Goal: Transaction & Acquisition: Purchase product/service

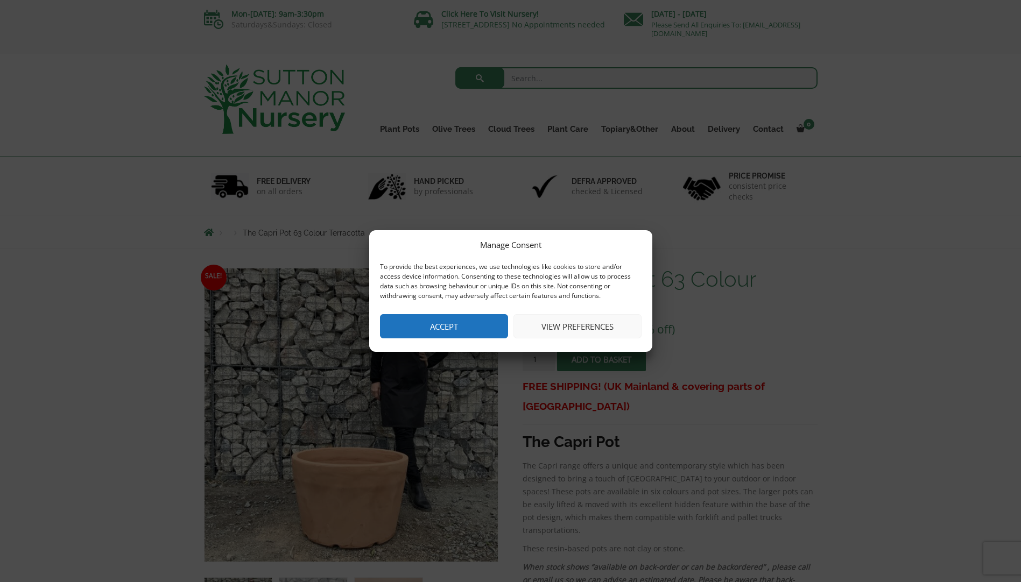
click at [421, 334] on button "Accept" at bounding box center [444, 326] width 128 height 24
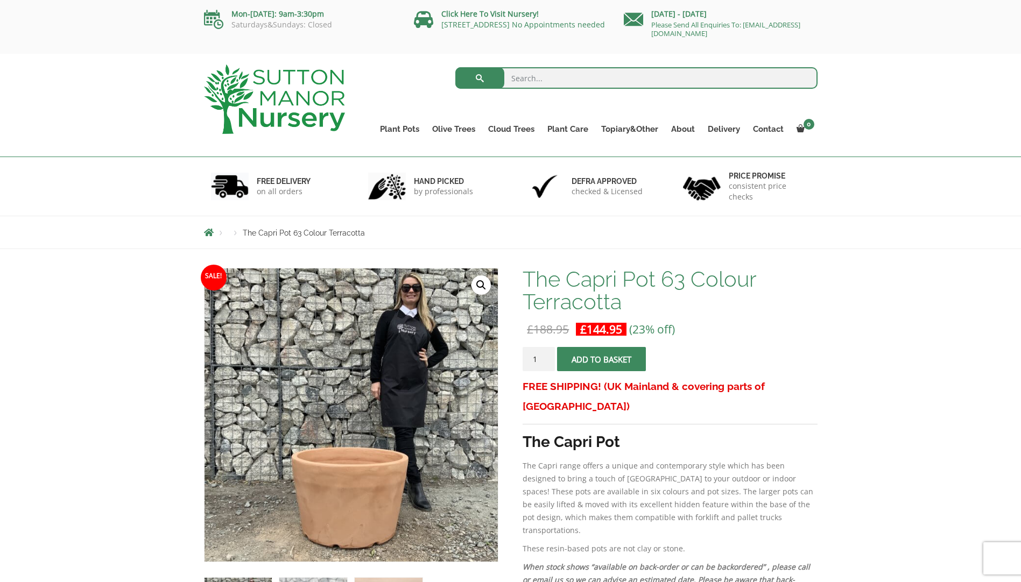
click at [556, 71] on input "search" at bounding box center [636, 78] width 362 height 22
type input "terracotta pot"
click at [455, 67] on button "submit" at bounding box center [479, 78] width 49 height 22
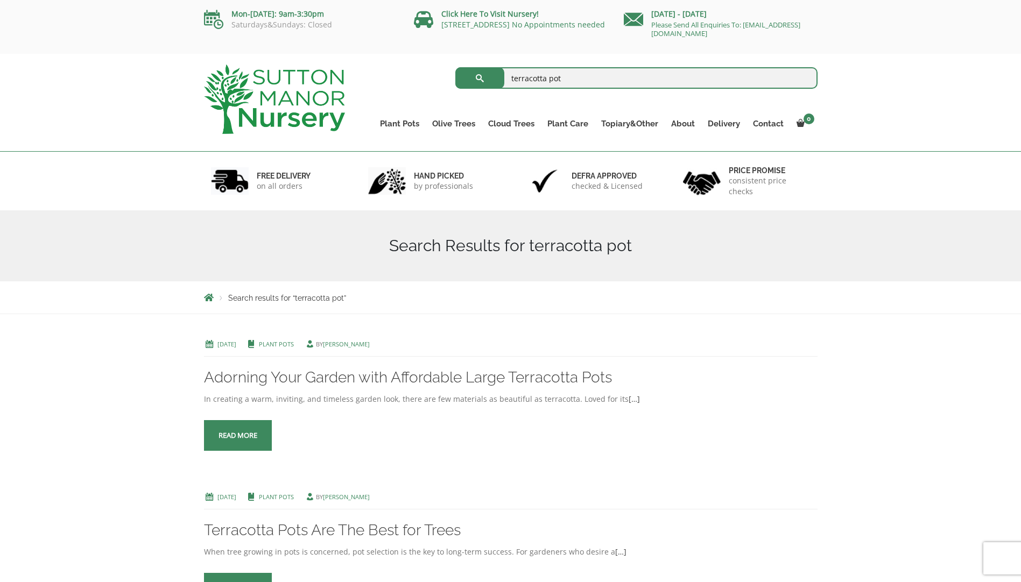
scroll to position [54, 0]
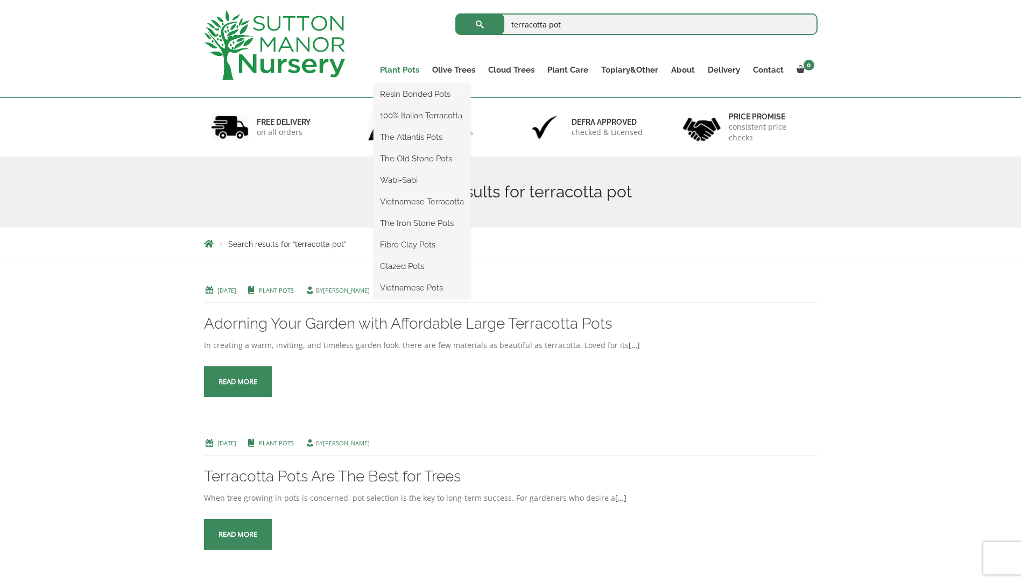
click at [397, 68] on link "Plant Pots" at bounding box center [400, 69] width 52 height 15
click at [395, 70] on link "Plant Pots" at bounding box center [400, 69] width 52 height 15
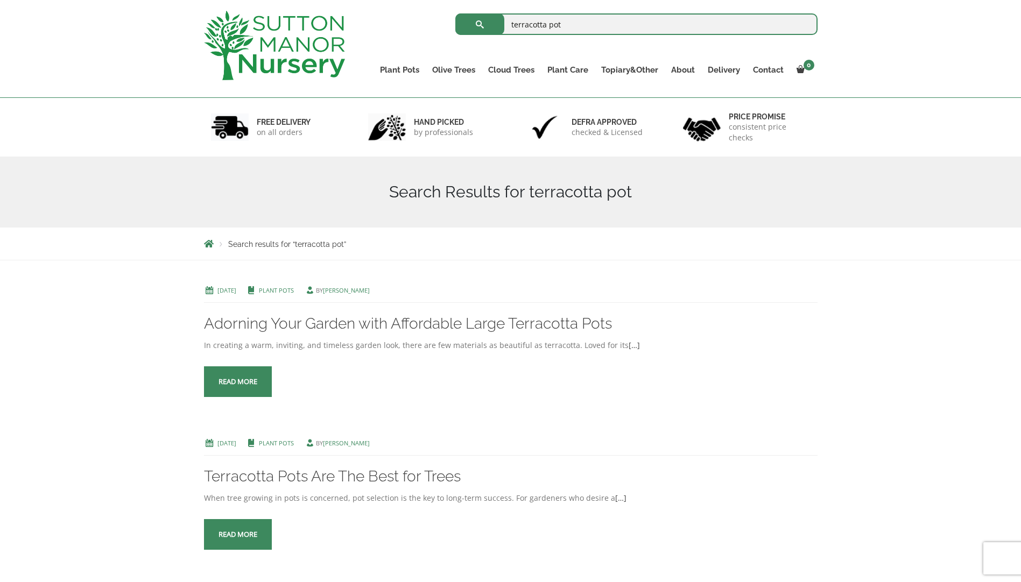
click at [267, 59] on img at bounding box center [274, 45] width 141 height 69
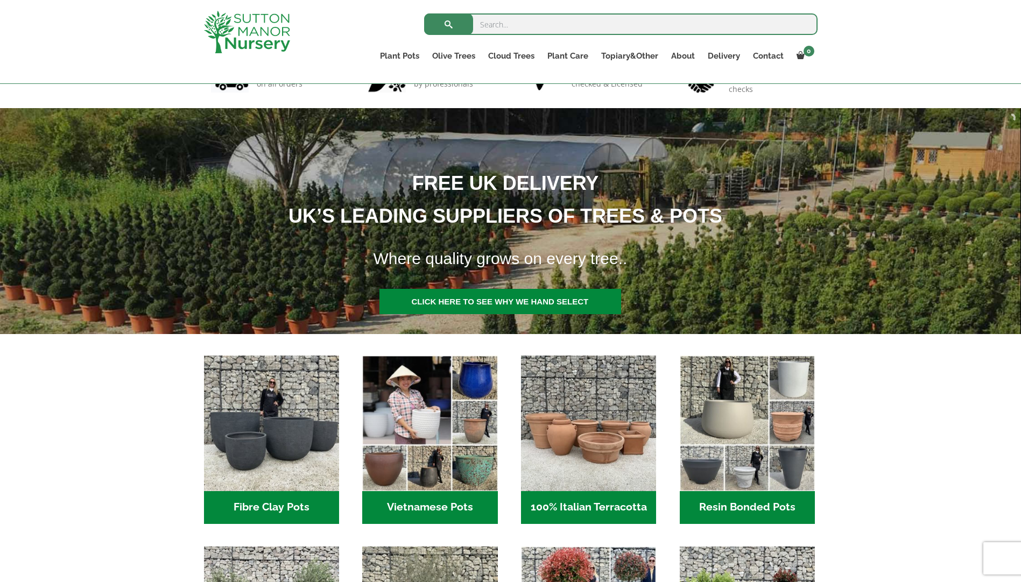
scroll to position [142, 0]
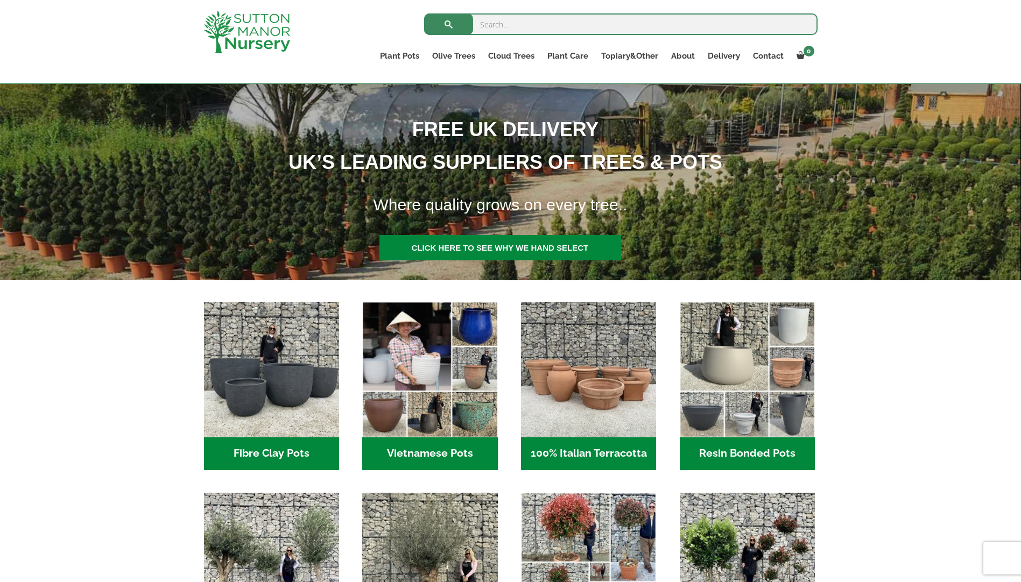
click at [606, 452] on h2 "100% Italian Terracotta (26)" at bounding box center [588, 454] width 135 height 33
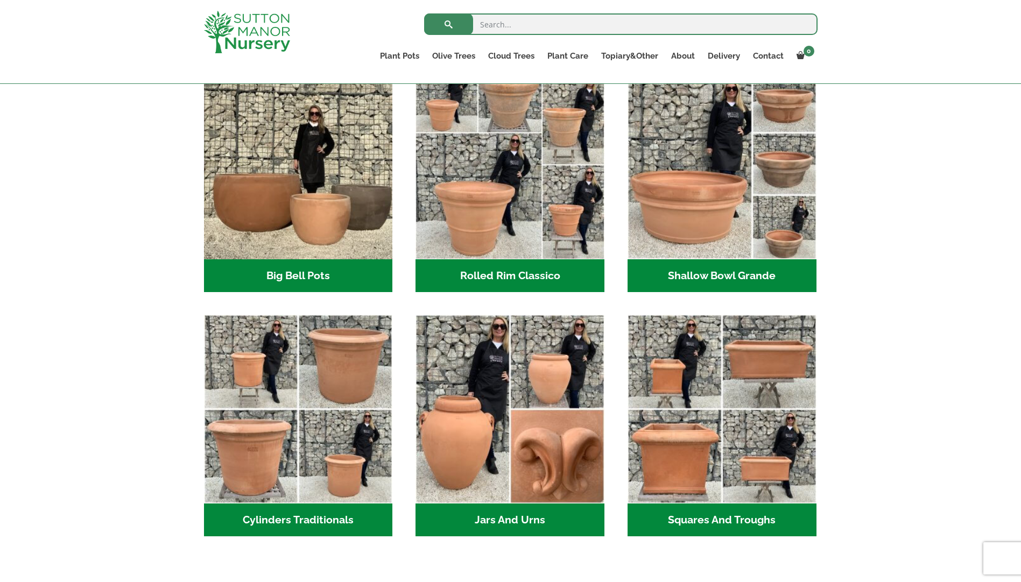
scroll to position [304, 0]
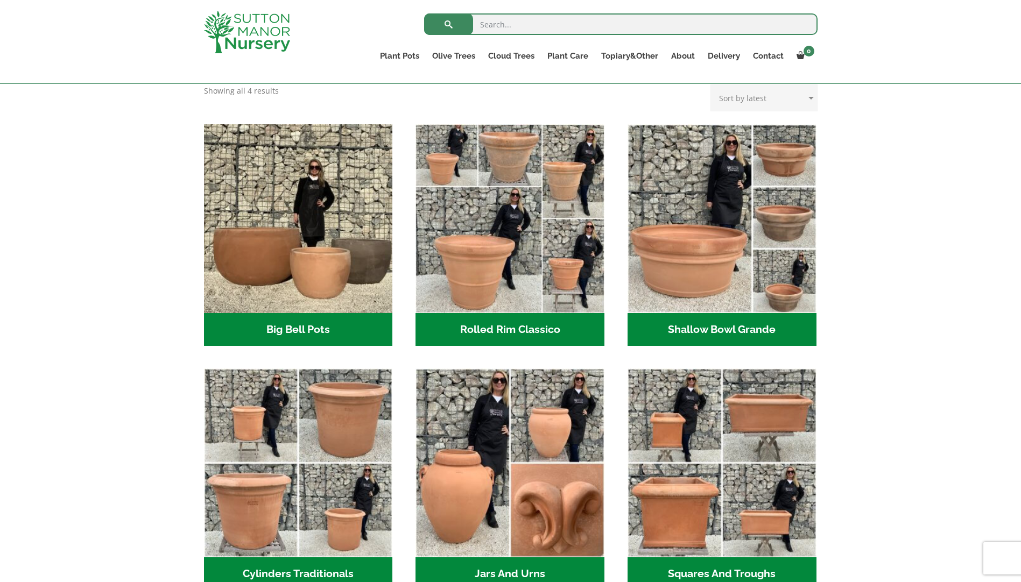
click at [519, 327] on h2 "Rolled Rim Classico (7)" at bounding box center [510, 329] width 189 height 33
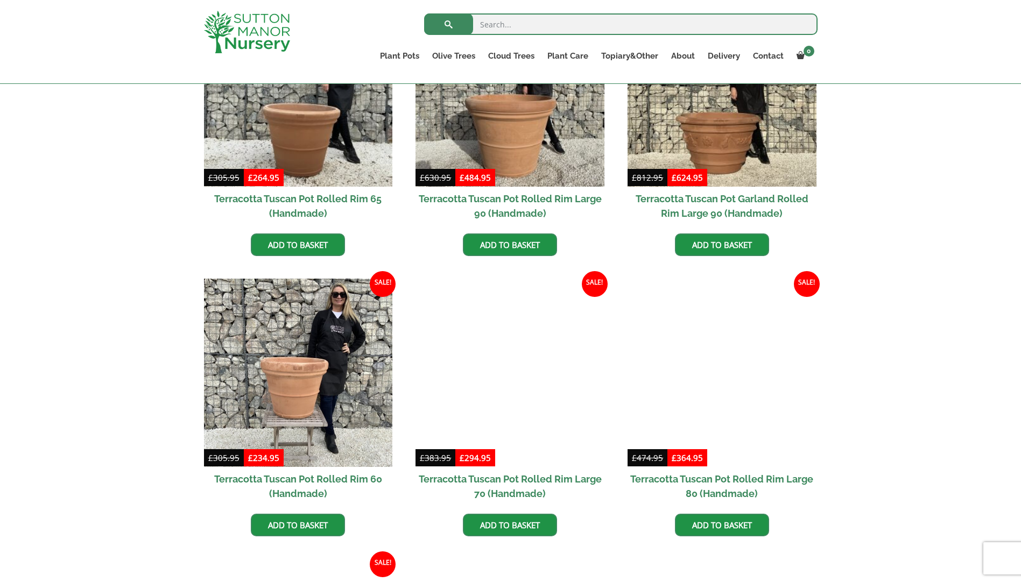
scroll to position [627, 0]
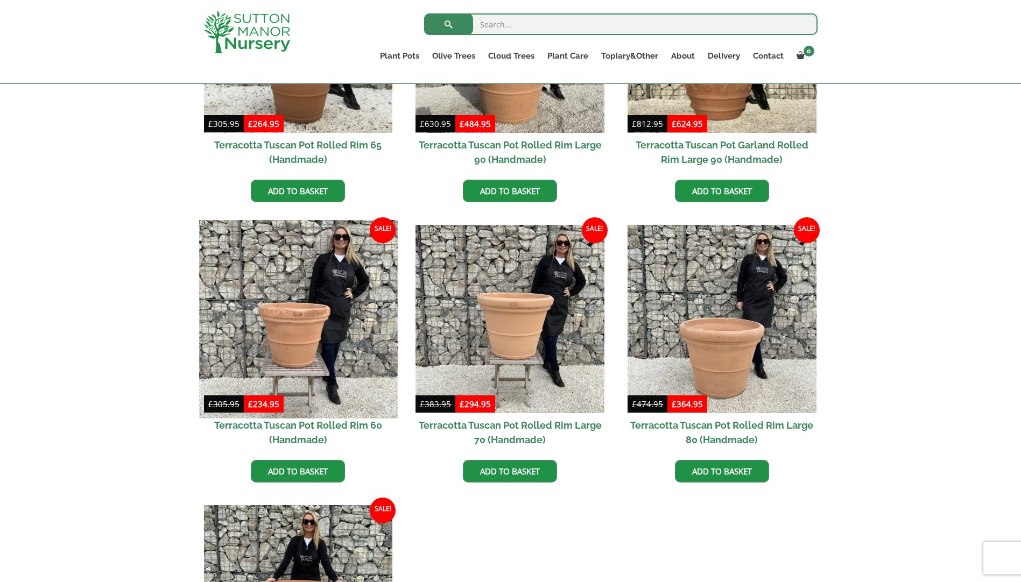
click at [310, 335] on img at bounding box center [298, 319] width 198 height 198
